Goal: Transaction & Acquisition: Purchase product/service

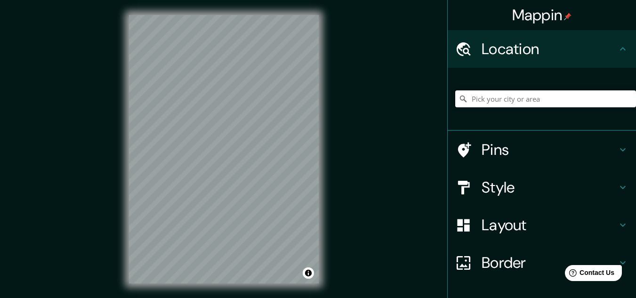
click at [501, 96] on input "Pick your city or area" at bounding box center [545, 98] width 181 height 17
click at [488, 101] on input "Elige tu ciudad o zona" at bounding box center [545, 98] width 181 height 17
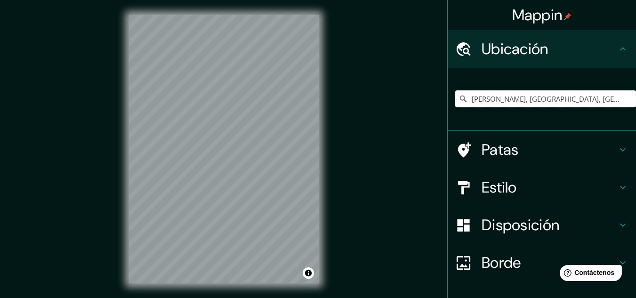
type input "[PERSON_NAME], [GEOGRAPHIC_DATA], [GEOGRAPHIC_DATA]"
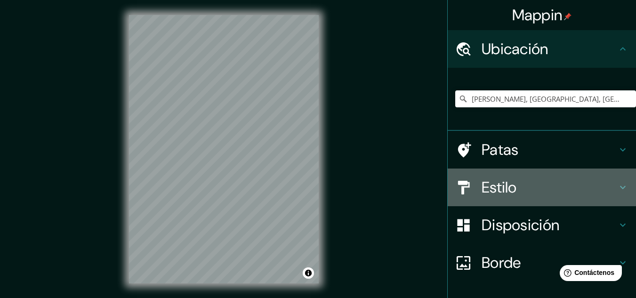
click at [617, 187] on icon at bounding box center [622, 187] width 11 height 11
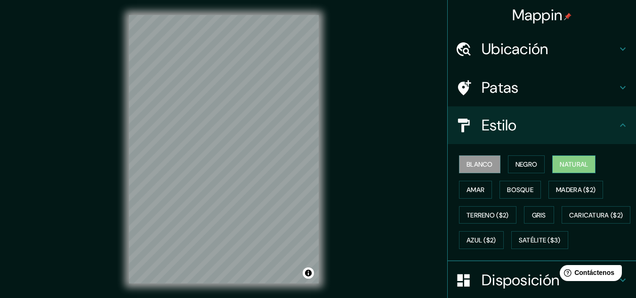
click at [566, 166] on font "Natural" at bounding box center [573, 164] width 28 height 8
click at [478, 191] on font "Amar" at bounding box center [475, 189] width 18 height 8
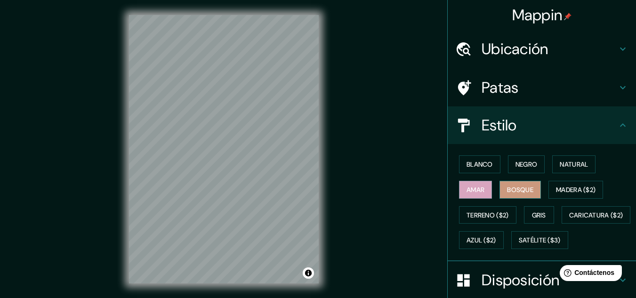
click at [510, 190] on font "Bosque" at bounding box center [520, 189] width 26 height 8
click at [576, 166] on font "Natural" at bounding box center [573, 164] width 28 height 8
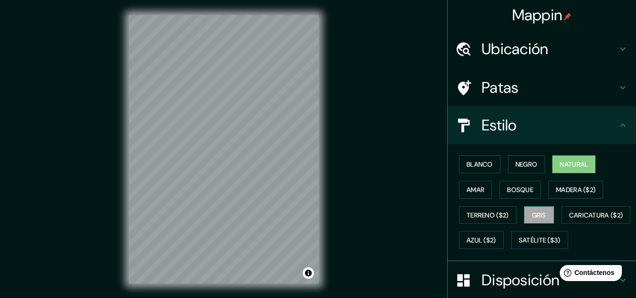
click at [541, 215] on font "Gris" at bounding box center [539, 215] width 14 height 8
click at [554, 170] on button "Natural" at bounding box center [573, 164] width 43 height 18
click at [618, 85] on icon at bounding box center [622, 87] width 11 height 11
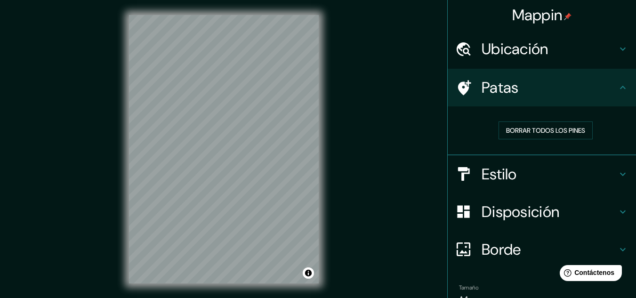
click at [539, 199] on div "Disposición" at bounding box center [541, 212] width 188 height 38
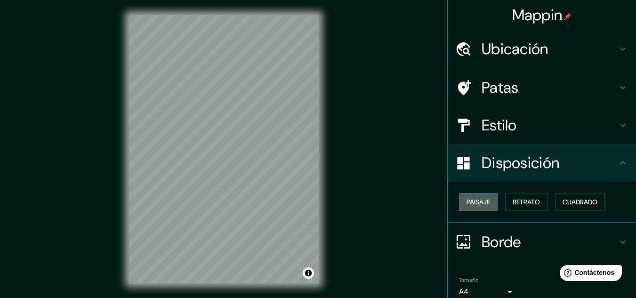
click at [481, 202] on font "Paisaje" at bounding box center [478, 202] width 24 height 8
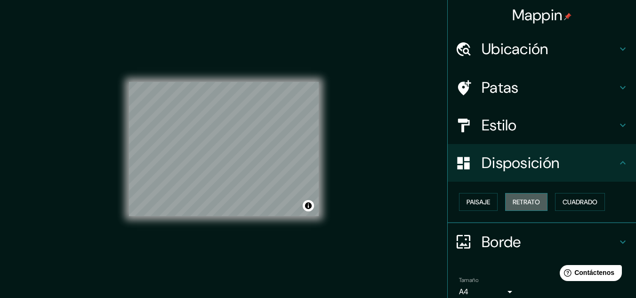
click at [513, 201] on font "Retrato" at bounding box center [525, 202] width 27 height 8
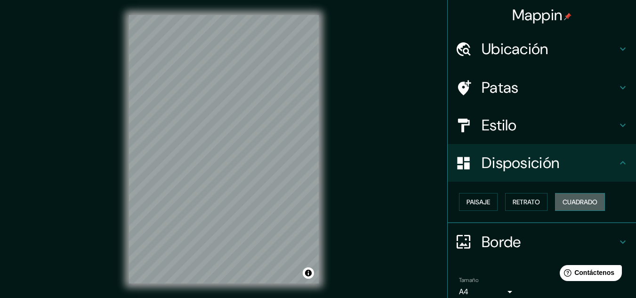
click at [573, 201] on font "Cuadrado" at bounding box center [579, 202] width 35 height 8
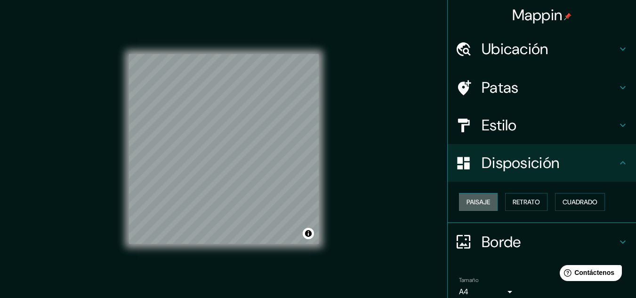
click at [477, 203] on font "Paisaje" at bounding box center [478, 202] width 24 height 8
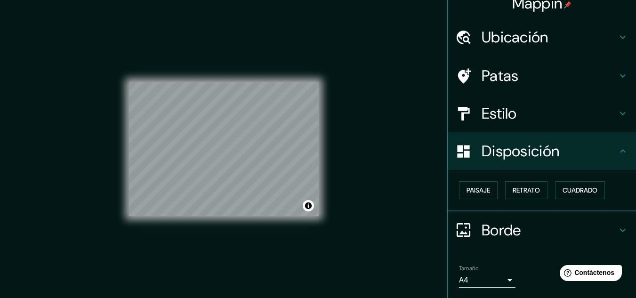
scroll to position [32, 0]
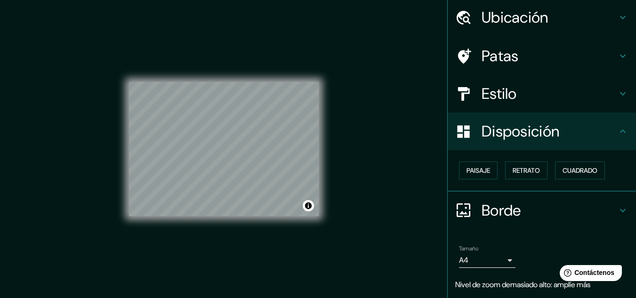
click at [503, 212] on font "Borde" at bounding box center [501, 210] width 40 height 20
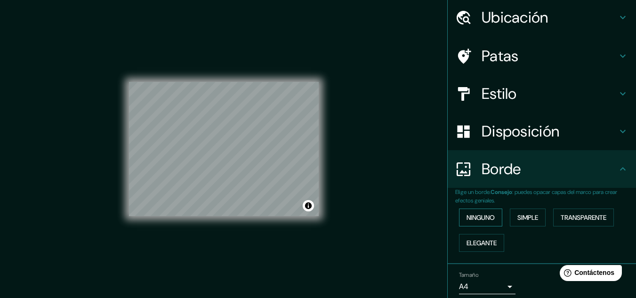
click at [480, 222] on font "Ninguno" at bounding box center [480, 217] width 28 height 8
click at [517, 218] on font "Simple" at bounding box center [527, 217] width 21 height 8
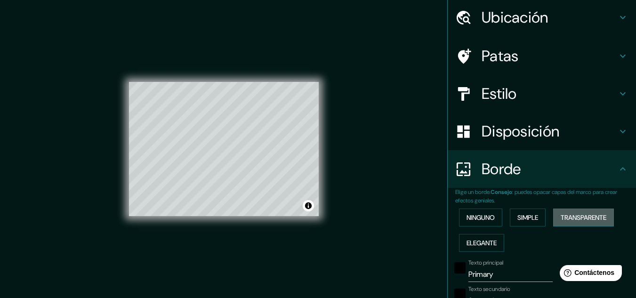
click at [560, 217] on font "Transparente" at bounding box center [583, 217] width 46 height 8
click at [479, 238] on font "Elegante" at bounding box center [481, 243] width 30 height 12
click at [481, 218] on font "Ninguno" at bounding box center [480, 217] width 28 height 8
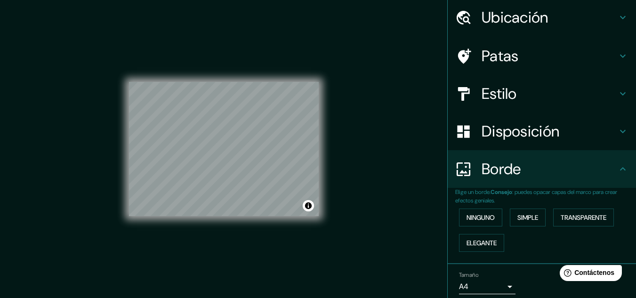
click at [617, 171] on icon at bounding box center [622, 168] width 11 height 11
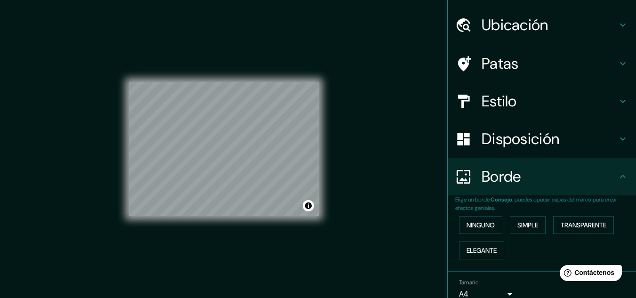
scroll to position [0, 0]
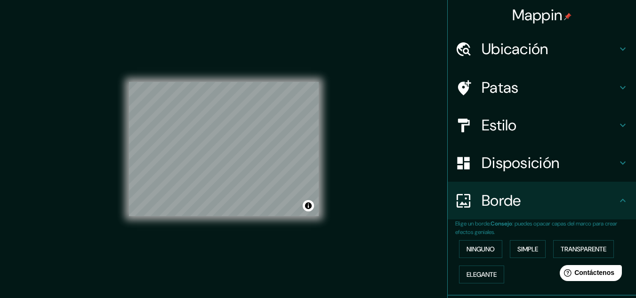
click at [598, 89] on h4 "Patas" at bounding box center [548, 87] width 135 height 19
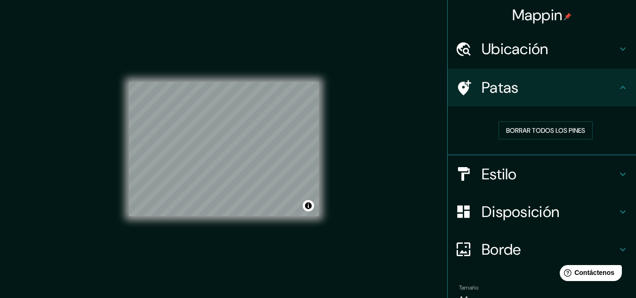
drag, startPoint x: 471, startPoint y: 88, endPoint x: 436, endPoint y: 81, distance: 36.0
click at [436, 81] on div "Mappin Ubicación [PERSON_NAME], [GEOGRAPHIC_DATA], [GEOGRAPHIC_DATA] [PERSON_NA…" at bounding box center [318, 156] width 636 height 313
drag, startPoint x: 323, startPoint y: 123, endPoint x: 380, endPoint y: 123, distance: 56.9
click at [380, 123] on div "Mappin Ubicación [PERSON_NAME], [GEOGRAPHIC_DATA], [GEOGRAPHIC_DATA] [PERSON_NA…" at bounding box center [318, 156] width 636 height 313
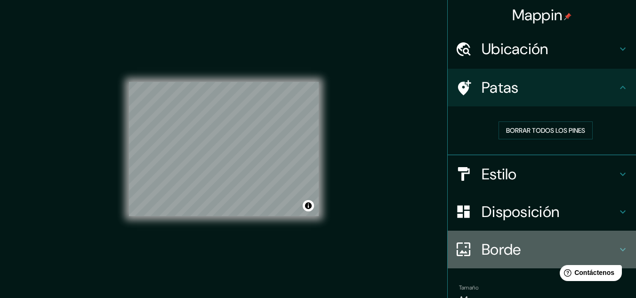
click at [514, 241] on h4 "Borde" at bounding box center [548, 249] width 135 height 19
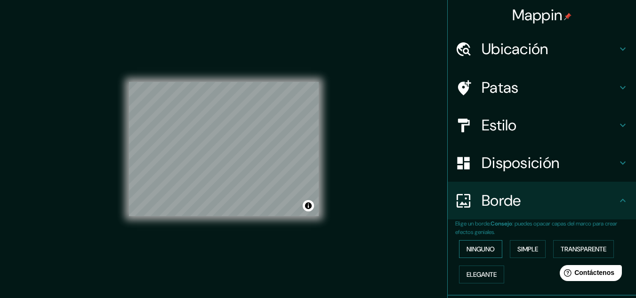
click at [482, 246] on font "Ninguno" at bounding box center [480, 249] width 28 height 8
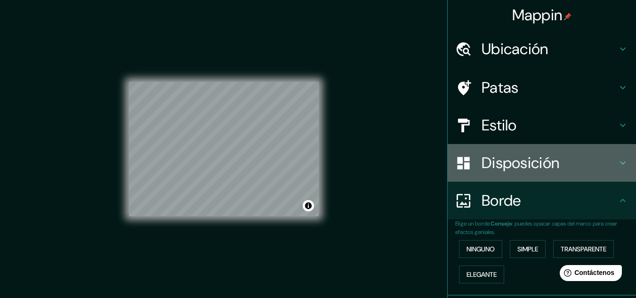
click at [502, 165] on font "Disposición" at bounding box center [520, 163] width 78 height 20
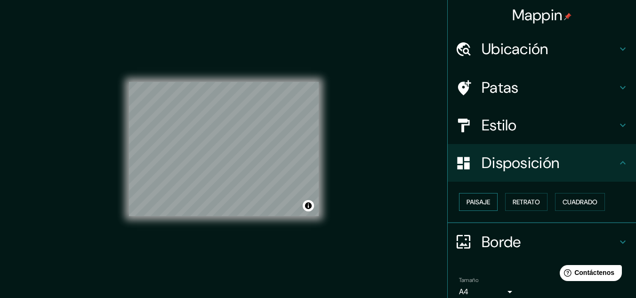
click at [475, 200] on font "Paisaje" at bounding box center [478, 202] width 24 height 8
click at [514, 199] on font "Retrato" at bounding box center [525, 202] width 27 height 8
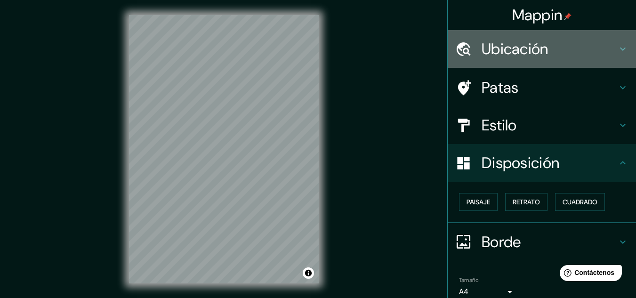
click at [565, 48] on h4 "Ubicación" at bounding box center [548, 49] width 135 height 19
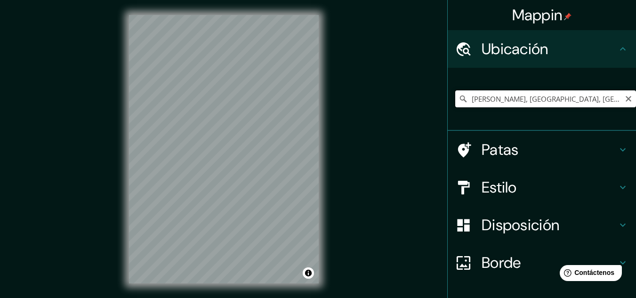
click at [589, 95] on input "[PERSON_NAME], [GEOGRAPHIC_DATA], [GEOGRAPHIC_DATA]" at bounding box center [545, 98] width 181 height 17
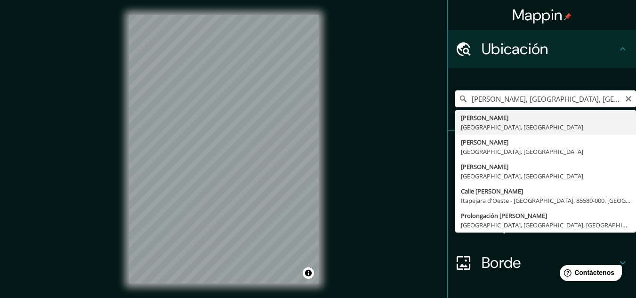
drag, startPoint x: 563, startPoint y: 100, endPoint x: 441, endPoint y: 106, distance: 122.0
click at [447, 106] on div "[GEOGRAPHIC_DATA], [GEOGRAPHIC_DATA], [GEOGRAPHIC_DATA] [PERSON_NAME][GEOGRAPHI…" at bounding box center [541, 99] width 188 height 63
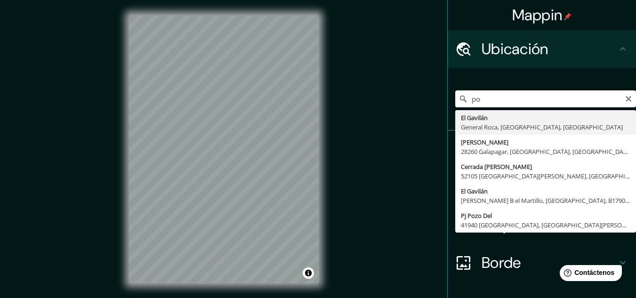
type input "p"
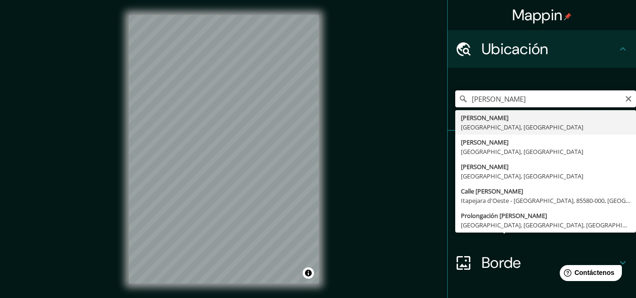
type input "[PERSON_NAME], [GEOGRAPHIC_DATA], [GEOGRAPHIC_DATA]"
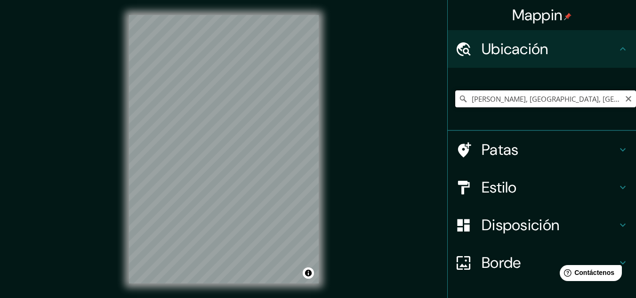
click at [571, 98] on input "[PERSON_NAME], [GEOGRAPHIC_DATA], [GEOGRAPHIC_DATA]" at bounding box center [545, 98] width 181 height 17
click at [568, 96] on input "[PERSON_NAME], [GEOGRAPHIC_DATA], [GEOGRAPHIC_DATA]" at bounding box center [545, 98] width 181 height 17
click at [342, 172] on div "Mappin Ubicación [PERSON_NAME], [GEOGRAPHIC_DATA], [GEOGRAPHIC_DATA] [PERSON_NA…" at bounding box center [318, 156] width 636 height 313
click at [341, 134] on div "Mappin Ubicación [PERSON_NAME], [GEOGRAPHIC_DATA], [GEOGRAPHIC_DATA] [PERSON_NA…" at bounding box center [318, 156] width 636 height 313
click at [594, 100] on input "[PERSON_NAME], [GEOGRAPHIC_DATA], [GEOGRAPHIC_DATA]" at bounding box center [545, 98] width 181 height 17
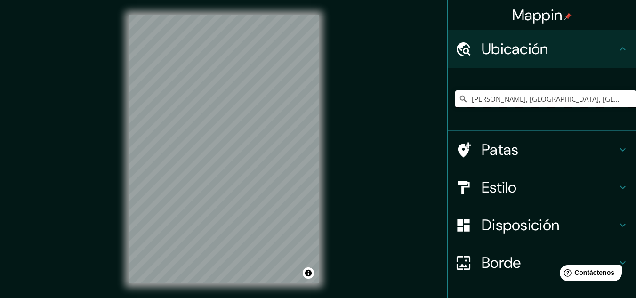
drag, startPoint x: 572, startPoint y: 99, endPoint x: 411, endPoint y: 100, distance: 161.4
click at [411, 100] on div "Mappin Ubicación [PERSON_NAME], [GEOGRAPHIC_DATA], [GEOGRAPHIC_DATA] [PERSON_NA…" at bounding box center [318, 156] width 636 height 313
click at [480, 92] on input "Elige tu ciudad o zona" at bounding box center [545, 98] width 181 height 17
click at [498, 218] on font "Disposición" at bounding box center [520, 225] width 78 height 20
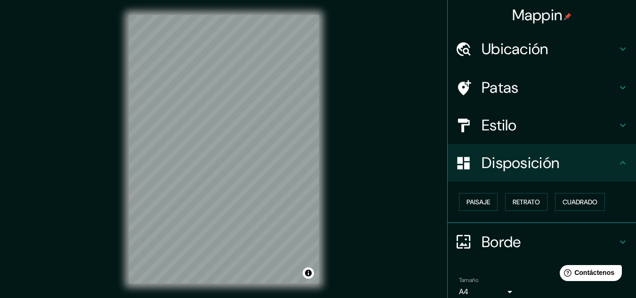
click at [518, 127] on h4 "Estilo" at bounding box center [548, 125] width 135 height 19
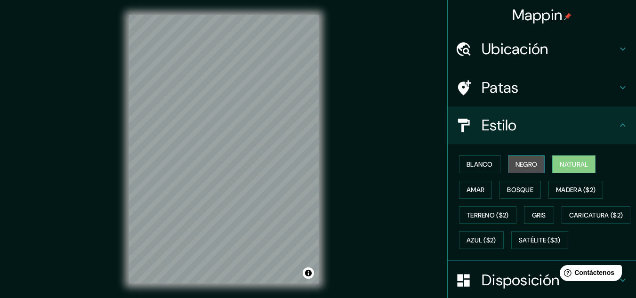
click at [530, 160] on font "Negro" at bounding box center [526, 164] width 22 height 8
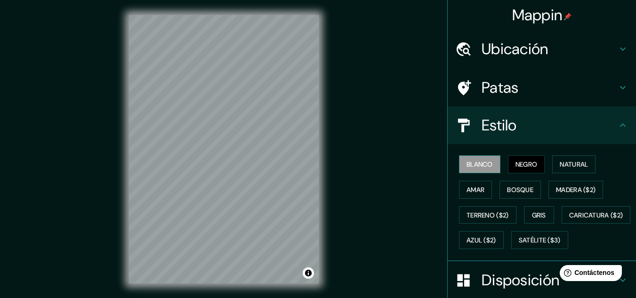
click at [481, 160] on font "Blanco" at bounding box center [479, 164] width 26 height 8
click at [466, 187] on font "Amar" at bounding box center [475, 189] width 18 height 8
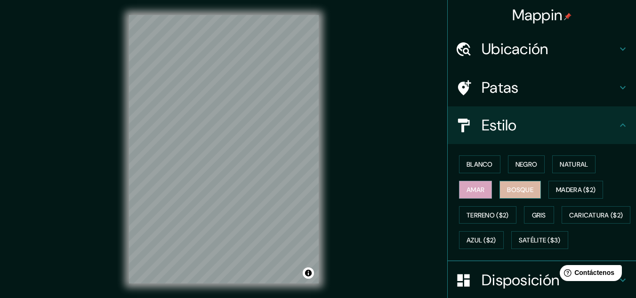
click at [509, 190] on font "Bosque" at bounding box center [520, 189] width 26 height 8
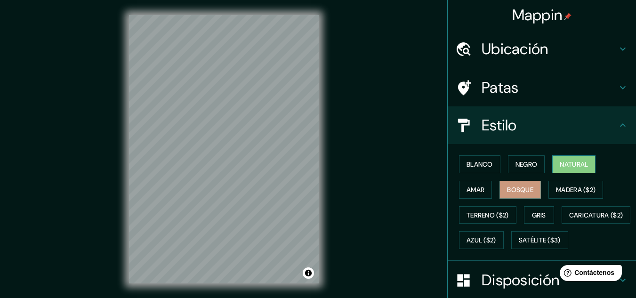
click at [560, 165] on font "Natural" at bounding box center [573, 164] width 28 height 8
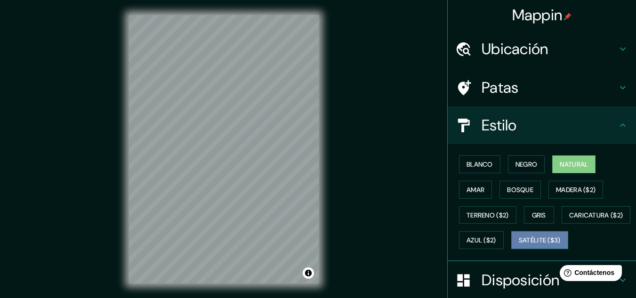
click at [518, 245] on font "Satélite ($3)" at bounding box center [539, 240] width 42 height 8
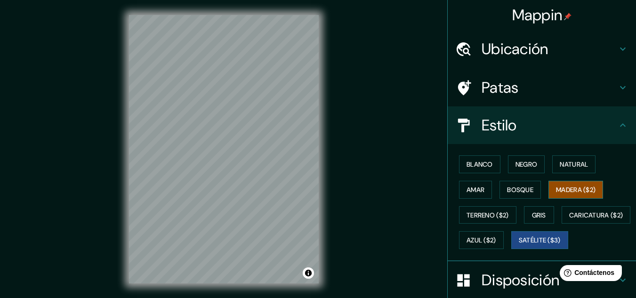
click at [574, 188] on font "Madera ($2)" at bounding box center [576, 189] width 40 height 8
click at [491, 213] on font "Terreno ($2)" at bounding box center [487, 215] width 42 height 8
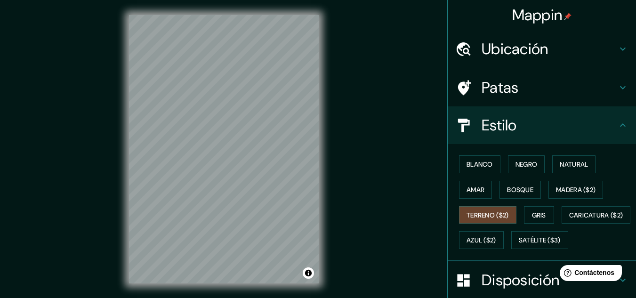
click at [526, 53] on font "Ubicación" at bounding box center [514, 49] width 67 height 20
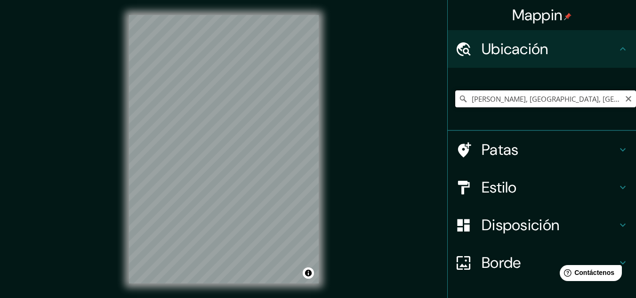
click at [587, 98] on input "[PERSON_NAME], [GEOGRAPHIC_DATA], [GEOGRAPHIC_DATA]" at bounding box center [545, 98] width 181 height 17
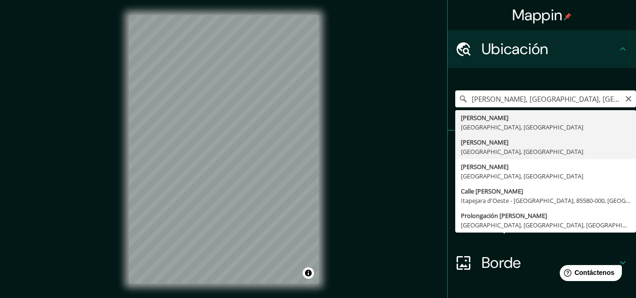
type input "[GEOGRAPHIC_DATA], [GEOGRAPHIC_DATA], [GEOGRAPHIC_DATA]"
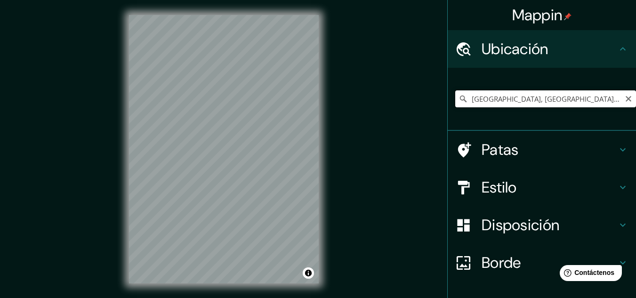
click at [571, 99] on input "[GEOGRAPHIC_DATA], [GEOGRAPHIC_DATA], [GEOGRAPHIC_DATA]" at bounding box center [545, 98] width 181 height 17
click at [624, 97] on icon "Claro" at bounding box center [628, 99] width 8 height 8
click at [549, 96] on input "Elige tu ciudad o zona" at bounding box center [545, 98] width 181 height 17
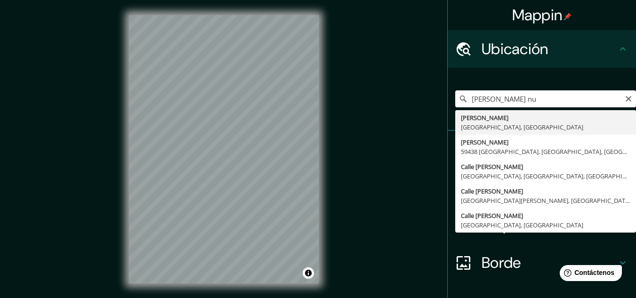
type input "[PERSON_NAME], [GEOGRAPHIC_DATA], [GEOGRAPHIC_DATA]"
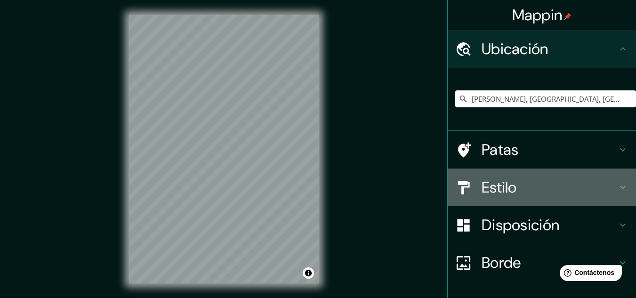
click at [502, 187] on font "Estilo" at bounding box center [498, 187] width 35 height 20
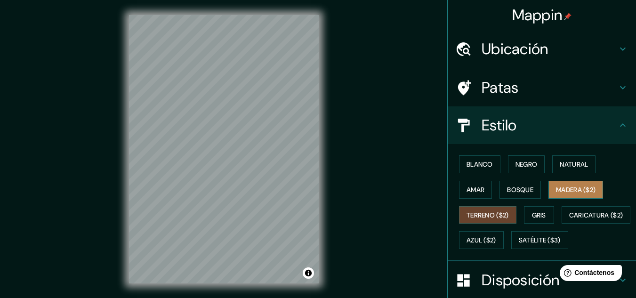
click at [566, 193] on font "Madera ($2)" at bounding box center [576, 189] width 40 height 8
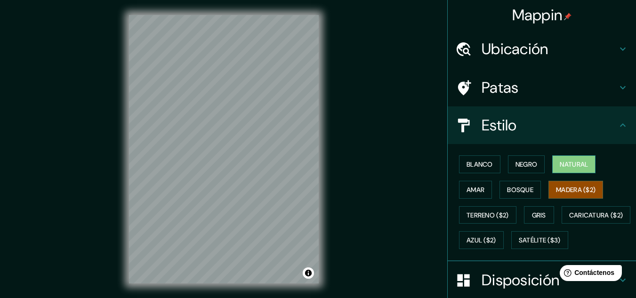
click at [567, 167] on font "Natural" at bounding box center [573, 164] width 28 height 8
click at [528, 166] on font "Negro" at bounding box center [526, 164] width 22 height 8
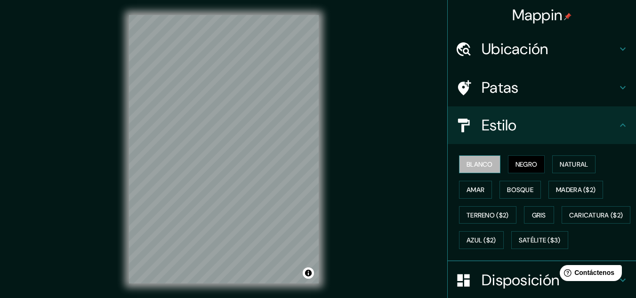
click at [478, 165] on font "Blanco" at bounding box center [479, 164] width 26 height 8
click at [468, 188] on font "Amar" at bounding box center [475, 189] width 18 height 8
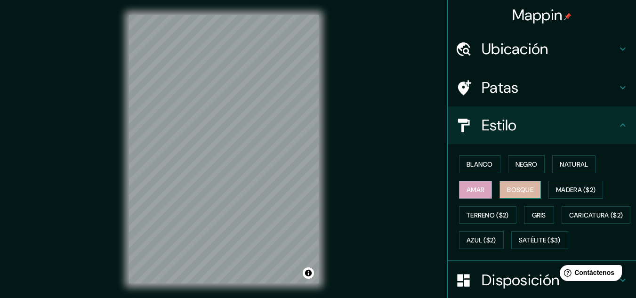
click at [509, 190] on font "Bosque" at bounding box center [520, 189] width 26 height 8
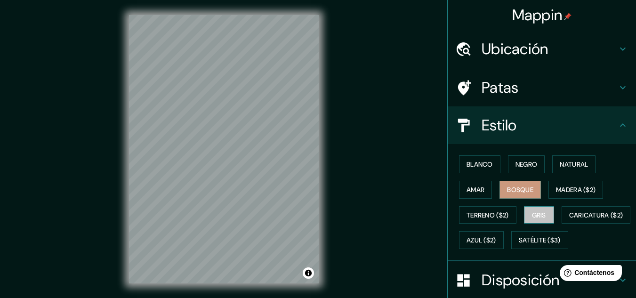
click at [541, 215] on font "Gris" at bounding box center [539, 215] width 14 height 8
click at [522, 190] on font "Bosque" at bounding box center [520, 189] width 26 height 8
click at [467, 190] on font "Amar" at bounding box center [475, 189] width 18 height 8
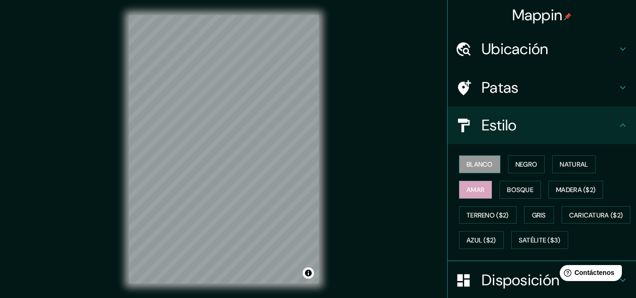
click at [474, 163] on font "Blanco" at bounding box center [479, 164] width 26 height 8
click at [516, 161] on font "Negro" at bounding box center [526, 164] width 22 height 8
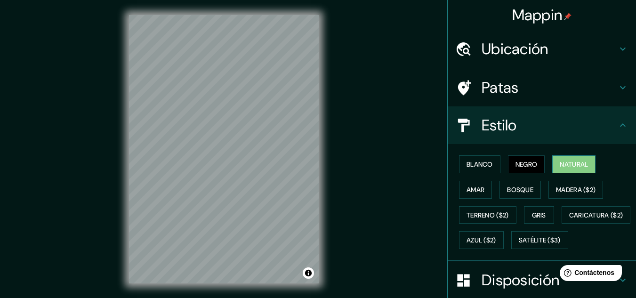
click at [574, 162] on font "Natural" at bounding box center [573, 164] width 28 height 8
click at [530, 166] on font "Negro" at bounding box center [526, 164] width 22 height 8
click at [468, 166] on font "Blanco" at bounding box center [479, 164] width 26 height 8
click at [515, 169] on font "Negro" at bounding box center [526, 164] width 22 height 12
click at [566, 167] on font "Natural" at bounding box center [573, 164] width 28 height 8
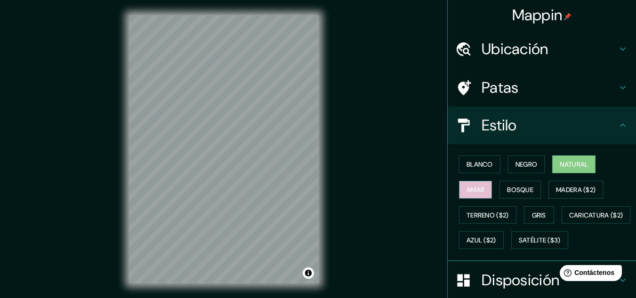
click at [466, 186] on font "Amar" at bounding box center [475, 189] width 18 height 8
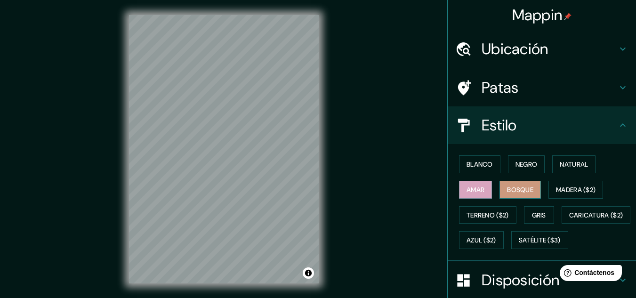
click at [519, 192] on font "Bosque" at bounding box center [520, 189] width 26 height 8
click at [533, 216] on font "Gris" at bounding box center [539, 215] width 14 height 8
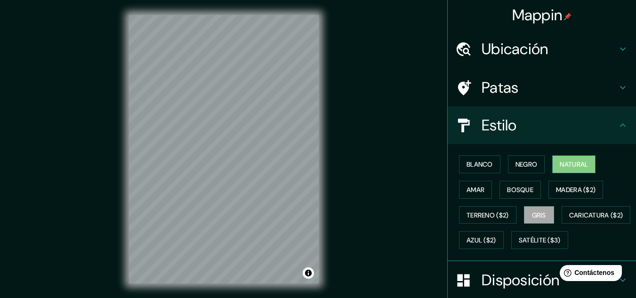
click at [552, 169] on button "Natural" at bounding box center [573, 164] width 43 height 18
click at [475, 162] on font "Blanco" at bounding box center [479, 164] width 26 height 8
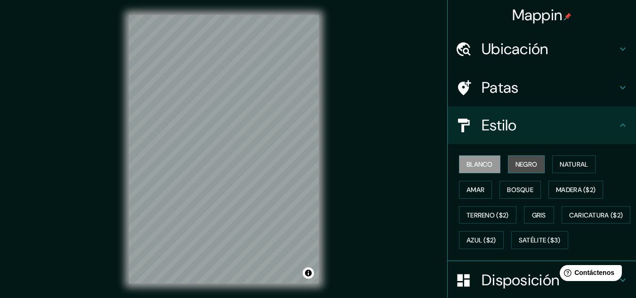
click at [518, 162] on font "Negro" at bounding box center [526, 164] width 22 height 8
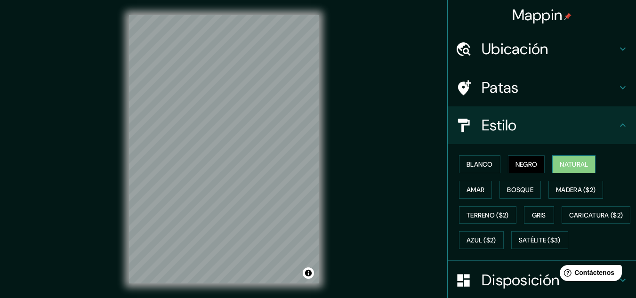
click at [559, 164] on font "Natural" at bounding box center [573, 164] width 28 height 8
click at [477, 160] on font "Blanco" at bounding box center [479, 164] width 26 height 8
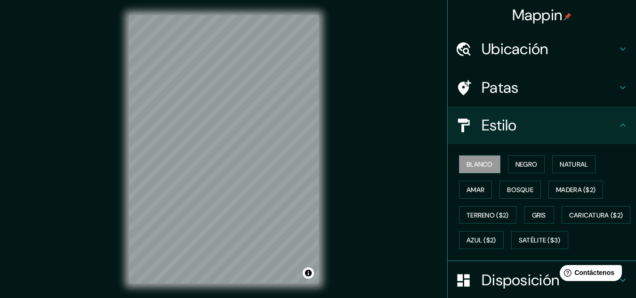
click at [588, 128] on h4 "Estilo" at bounding box center [548, 125] width 135 height 19
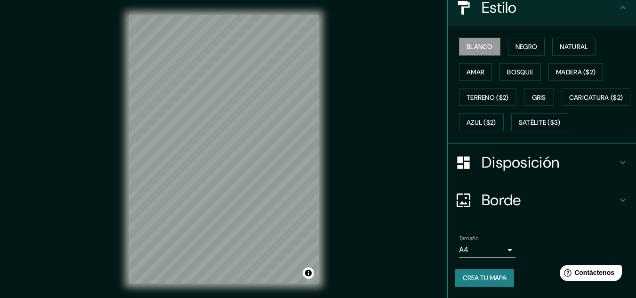
click at [537, 159] on font "Disposición" at bounding box center [520, 162] width 78 height 20
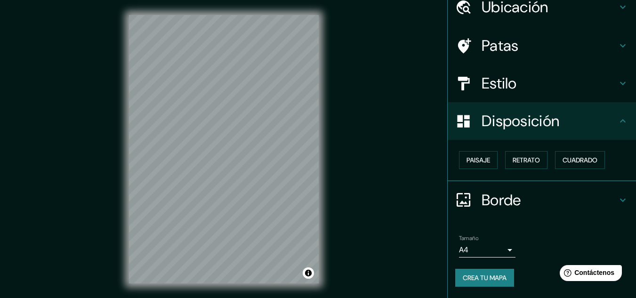
scroll to position [42, 0]
click at [531, 161] on font "Retrato" at bounding box center [525, 160] width 27 height 8
click at [579, 160] on font "Cuadrado" at bounding box center [579, 160] width 35 height 8
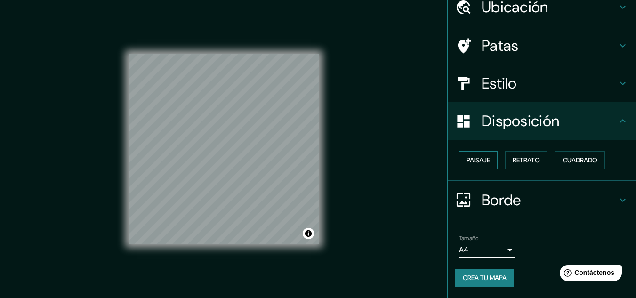
click at [466, 159] on font "Paisaje" at bounding box center [478, 160] width 24 height 8
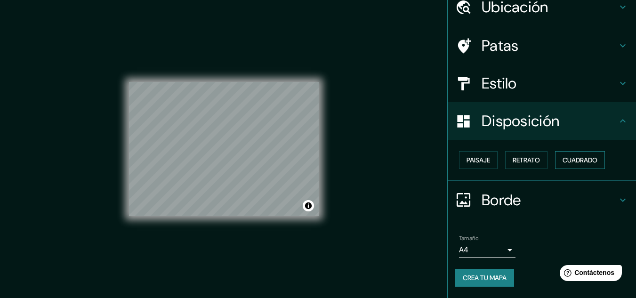
click at [568, 159] on font "Cuadrado" at bounding box center [579, 160] width 35 height 8
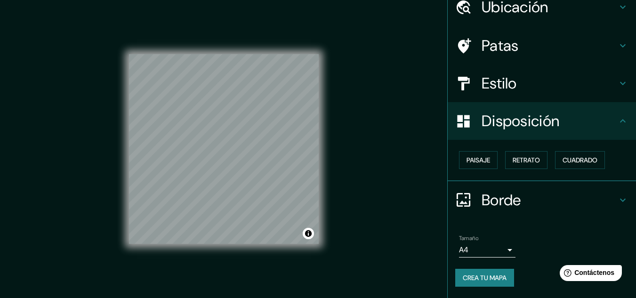
scroll to position [16, 0]
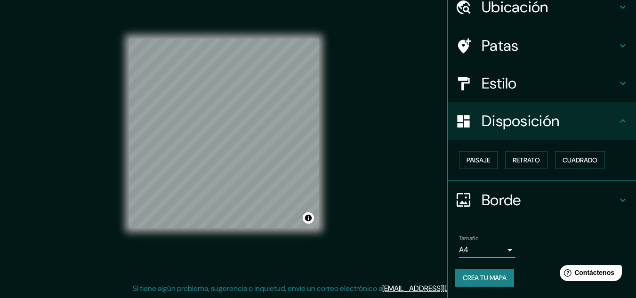
click at [493, 270] on button "Crea tu mapa" at bounding box center [484, 278] width 59 height 18
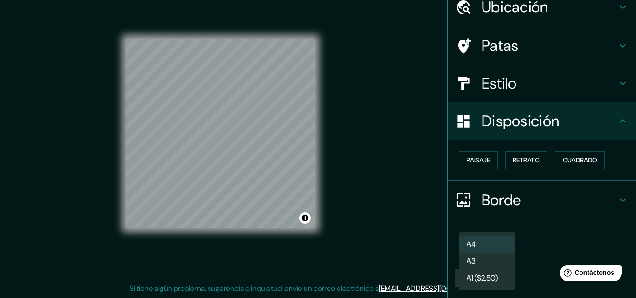
click at [503, 249] on body "Mappin Ubicación [PERSON_NAME], [GEOGRAPHIC_DATA], [GEOGRAPHIC_DATA] Patas Esti…" at bounding box center [318, 133] width 636 height 298
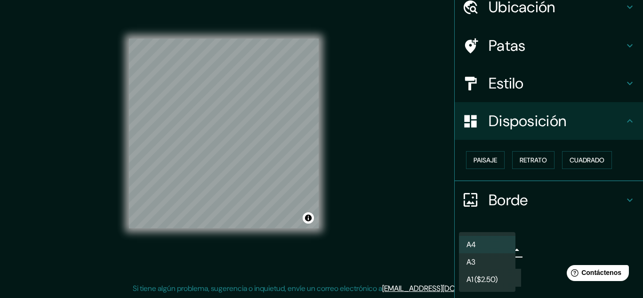
click at [538, 249] on div at bounding box center [321, 149] width 643 height 298
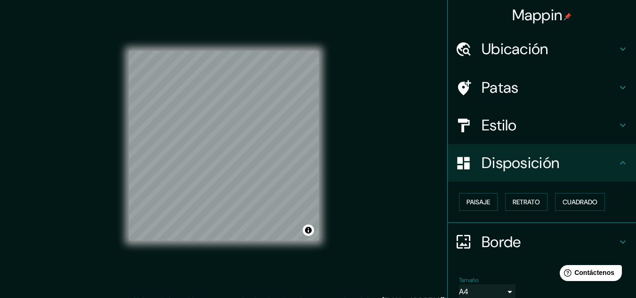
scroll to position [0, 0]
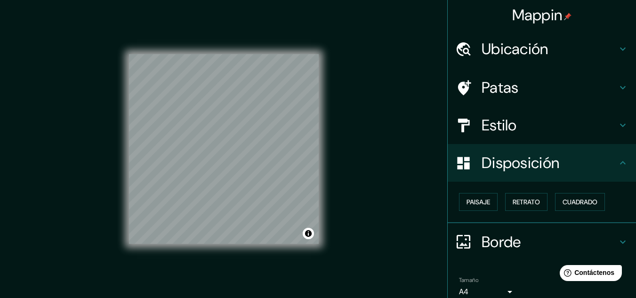
click at [498, 83] on font "Patas" at bounding box center [499, 88] width 37 height 20
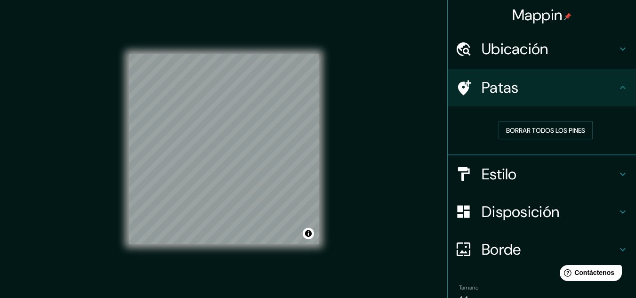
click at [232, 163] on div "Mappin Ubicación [PERSON_NAME], [GEOGRAPHIC_DATA], [GEOGRAPHIC_DATA] Patas Borr…" at bounding box center [318, 156] width 636 height 313
click at [404, 172] on div "Mappin Ubicación [PERSON_NAME], [GEOGRAPHIC_DATA], [GEOGRAPHIC_DATA] Patas Borr…" at bounding box center [318, 156] width 636 height 313
click at [506, 124] on font "Borrar todos los pines" at bounding box center [545, 130] width 79 height 12
drag, startPoint x: 500, startPoint y: 87, endPoint x: 533, endPoint y: 86, distance: 32.9
click at [533, 86] on h4 "Patas" at bounding box center [548, 87] width 135 height 19
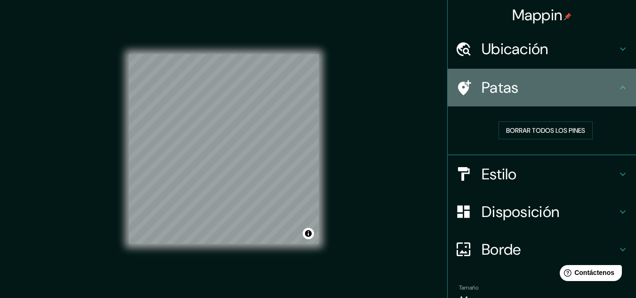
click at [482, 90] on font "Patas" at bounding box center [499, 88] width 37 height 20
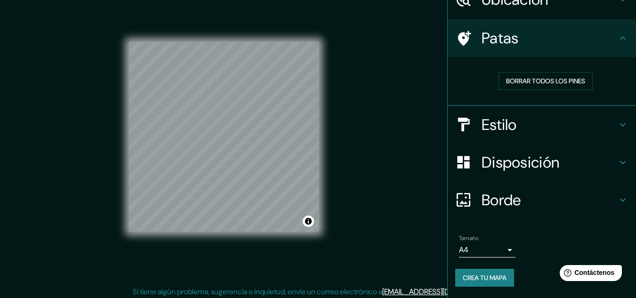
scroll to position [16, 0]
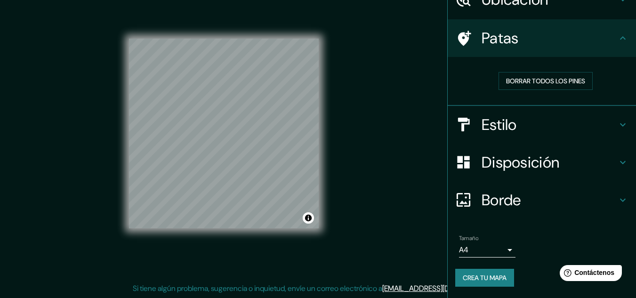
click at [486, 281] on font "Crea tu mapa" at bounding box center [484, 277] width 44 height 8
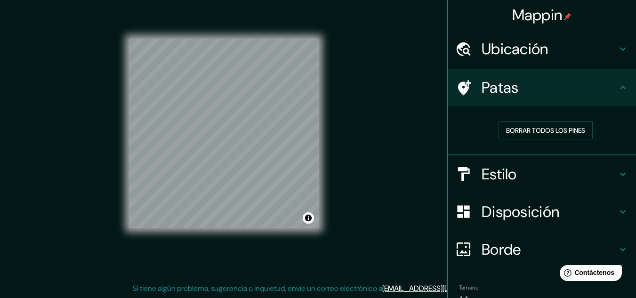
click at [536, 17] on font "Mappin" at bounding box center [537, 15] width 50 height 20
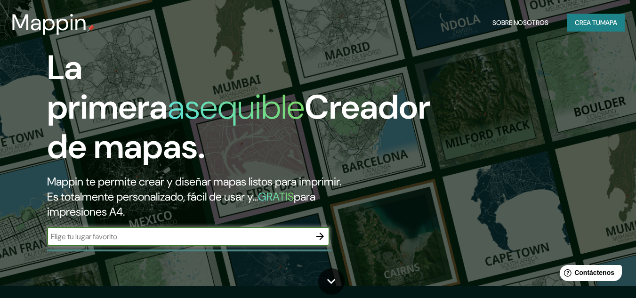
scroll to position [16, 0]
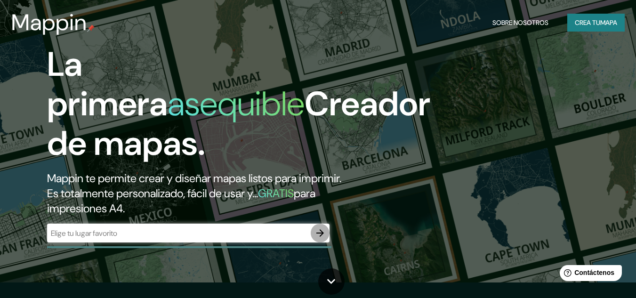
click at [320, 232] on icon "button" at bounding box center [320, 233] width 8 height 8
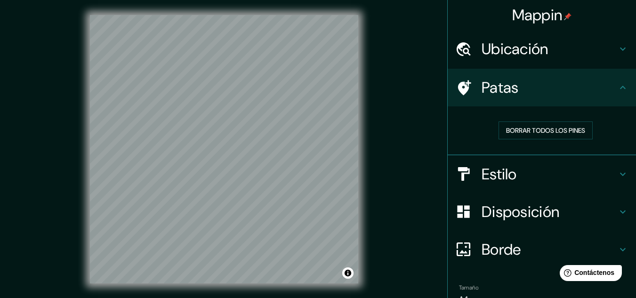
click at [520, 16] on font "Mappin" at bounding box center [537, 15] width 50 height 20
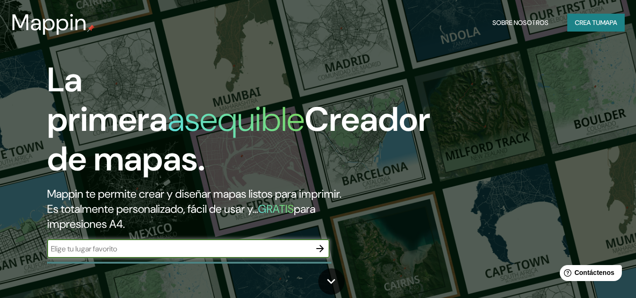
click at [580, 25] on font "Crea tu" at bounding box center [586, 22] width 25 height 8
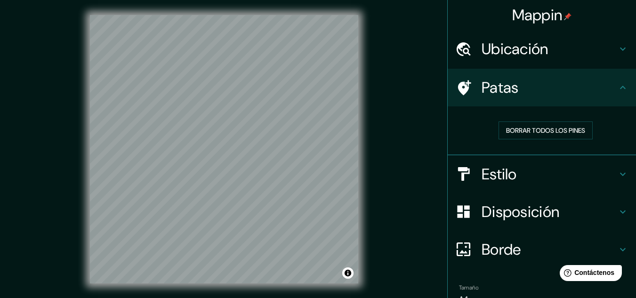
click at [538, 48] on font "Ubicación" at bounding box center [514, 49] width 67 height 20
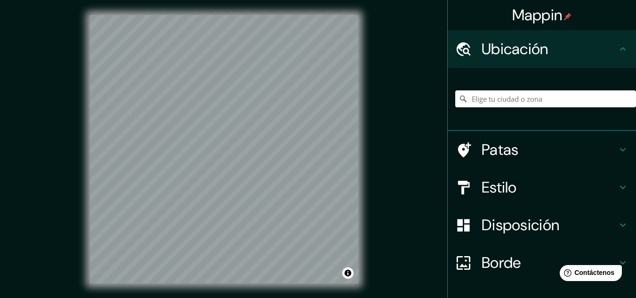
click at [547, 99] on input "Elige tu ciudad o zona" at bounding box center [545, 98] width 181 height 17
type input "[PERSON_NAME], [GEOGRAPHIC_DATA], [GEOGRAPHIC_DATA]"
click at [529, 192] on h4 "Estilo" at bounding box center [548, 187] width 135 height 19
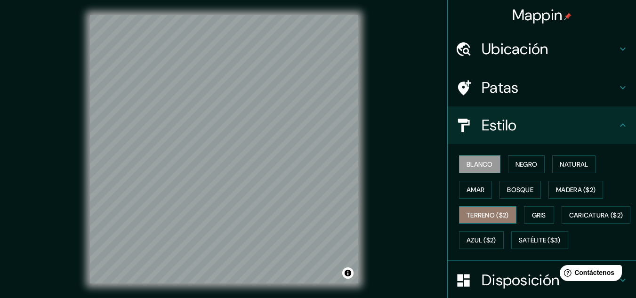
click at [489, 218] on font "Terreno ($2)" at bounding box center [487, 215] width 42 height 8
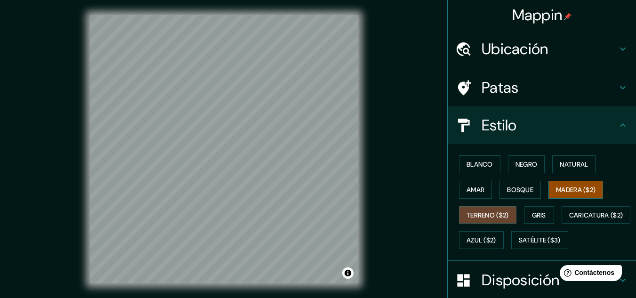
click at [568, 191] on font "Madera ($2)" at bounding box center [576, 189] width 40 height 8
click at [475, 161] on font "Blanco" at bounding box center [479, 164] width 26 height 8
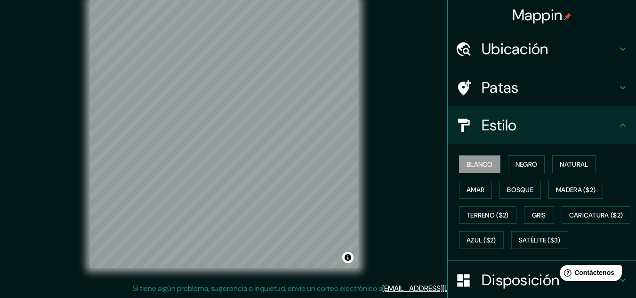
click at [378, 147] on div "Mappin Ubicación [PERSON_NAME], [GEOGRAPHIC_DATA], [GEOGRAPHIC_DATA] [PERSON_NA…" at bounding box center [318, 140] width 636 height 313
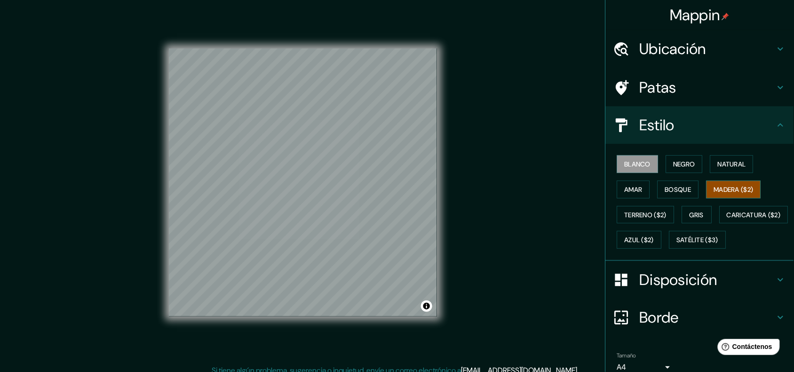
click at [635, 186] on font "Madera ($2)" at bounding box center [734, 189] width 40 height 8
click at [635, 161] on font "Natural" at bounding box center [732, 164] width 28 height 8
click at [625, 166] on font "Blanco" at bounding box center [638, 164] width 26 height 8
click at [635, 189] on font "Madera ($2)" at bounding box center [734, 189] width 40 height 8
click at [462, 73] on div "Mappin Ubicación [PERSON_NAME], [GEOGRAPHIC_DATA], [GEOGRAPHIC_DATA] [PERSON_NA…" at bounding box center [397, 190] width 794 height 380
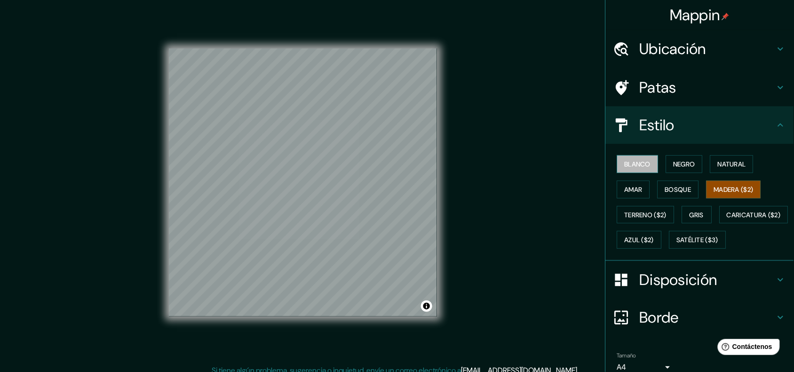
click at [633, 163] on font "Blanco" at bounding box center [638, 164] width 26 height 8
